Goal: Complete application form

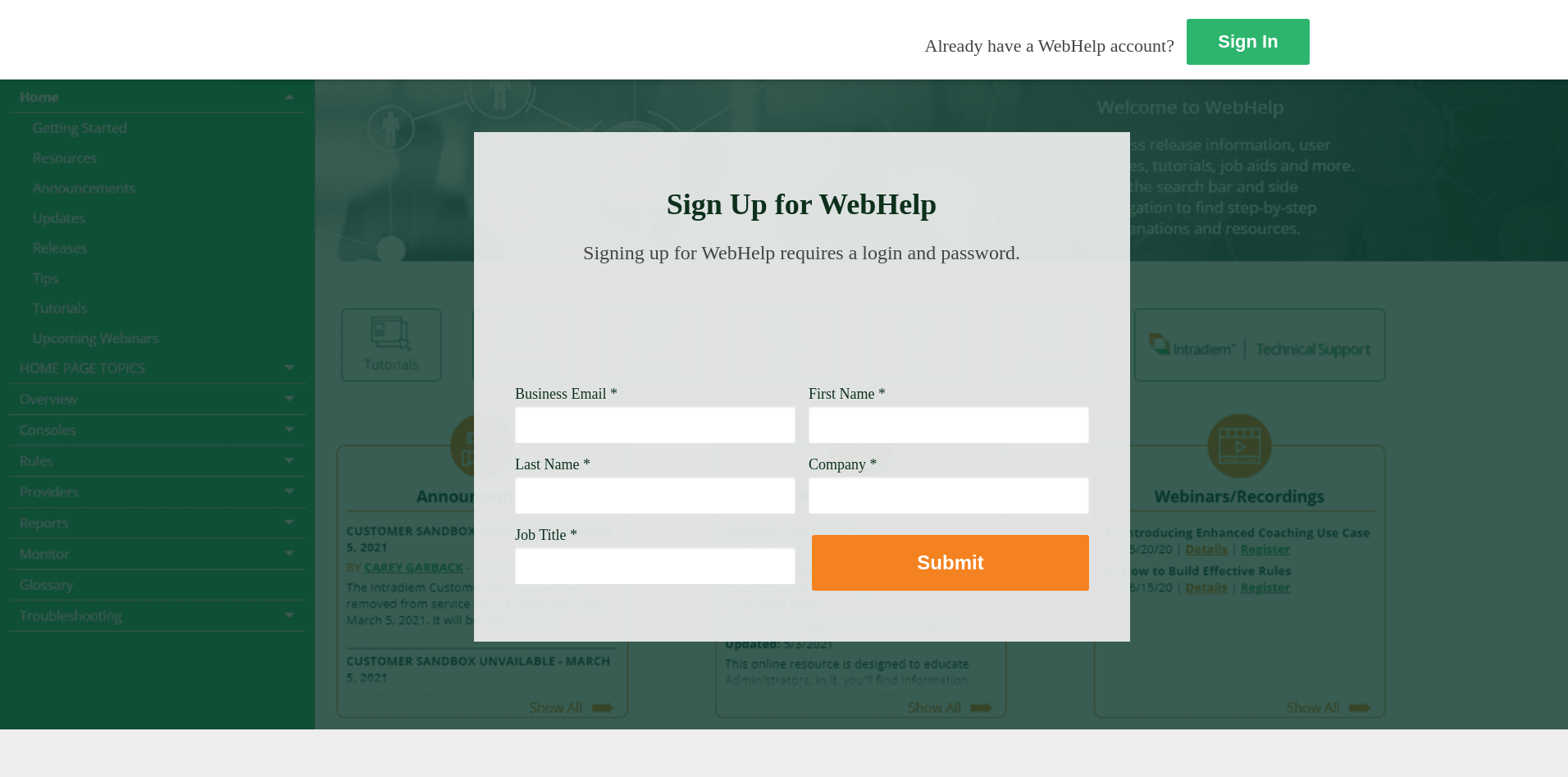
click at [515, 431] on input "Business Email *" at bounding box center [655, 424] width 281 height 38
type input "[PERSON_NAME][EMAIL_ADDRESS][PERSON_NAME][DOMAIN_NAME]"
type input "[PERSON_NAME]"
type input "Monclova"
click at [515, 419] on input "[PERSON_NAME][EMAIL_ADDRESS][PERSON_NAME][DOMAIN_NAME]" at bounding box center [655, 424] width 281 height 38
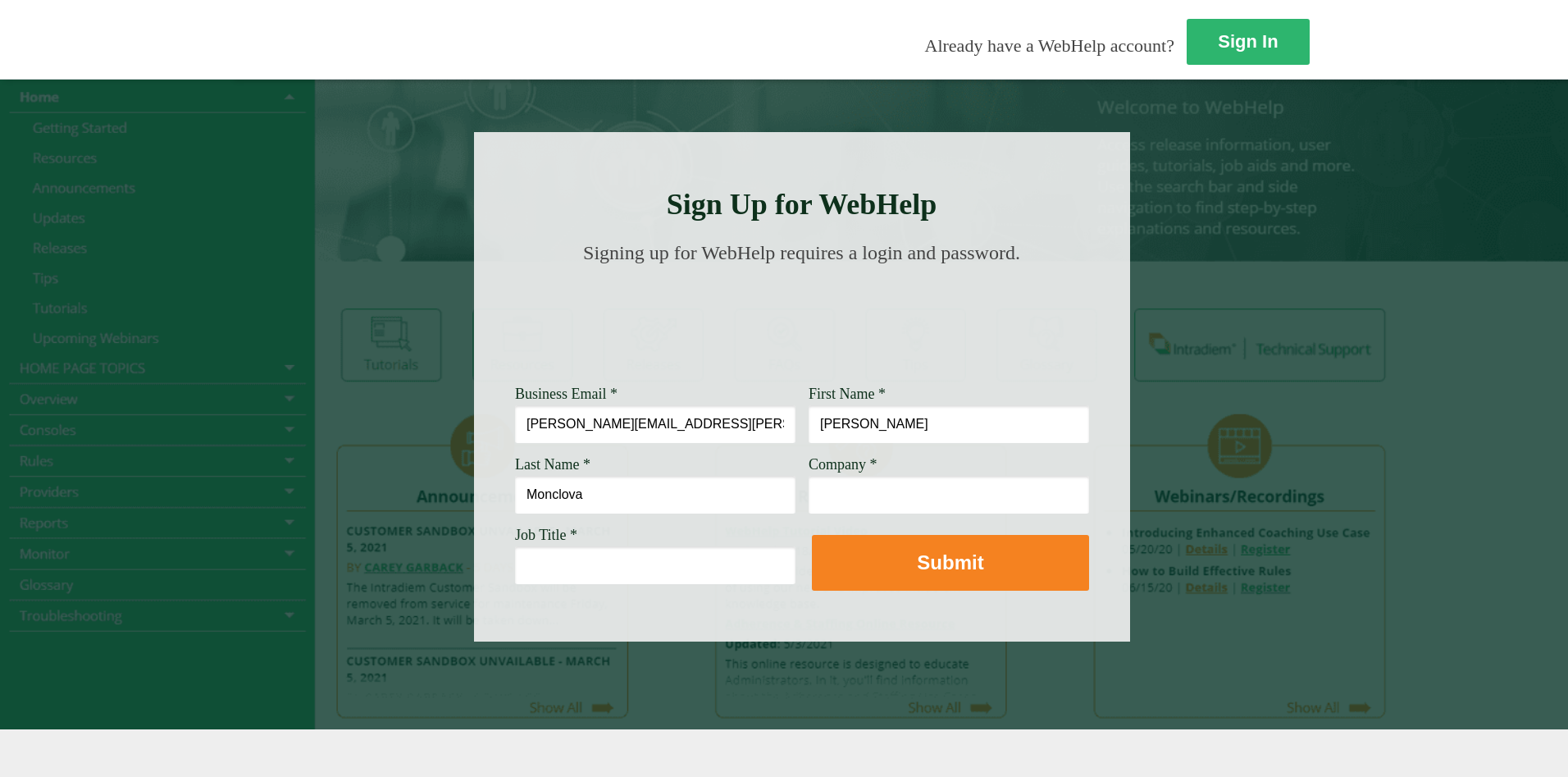
type input "[PERSON_NAME][EMAIL_ADDRESS][PERSON_NAME][DOMAIN_NAME]"
click at [809, 479] on input "Company *" at bounding box center [949, 494] width 281 height 38
type input "[PERSON_NAME] Fargo"
click at [515, 561] on input "Job Title *" at bounding box center [655, 565] width 281 height 38
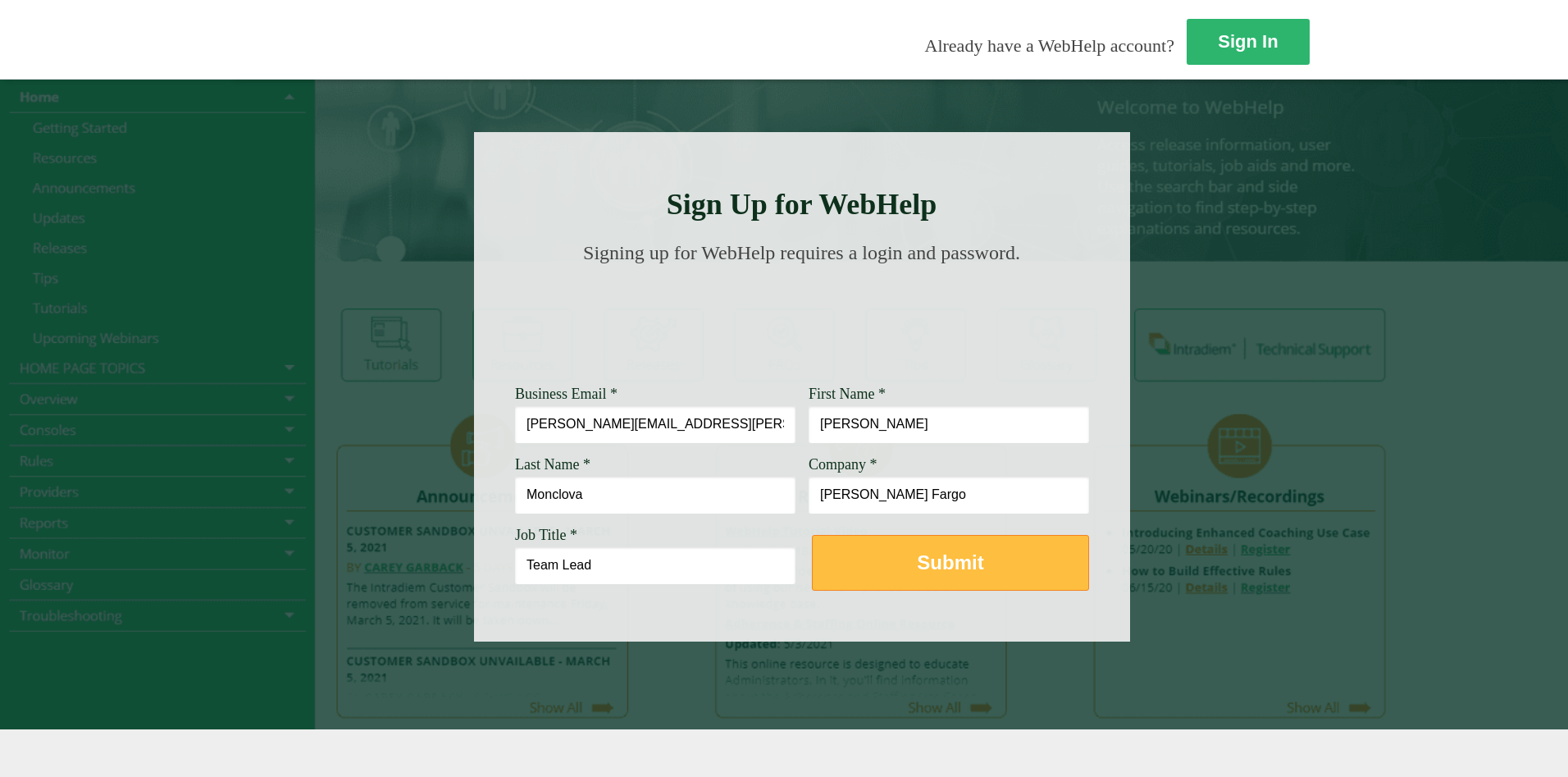
type input "Team Lead"
click at [917, 559] on strong "Submit" at bounding box center [950, 562] width 66 height 22
